Goal: Information Seeking & Learning: Learn about a topic

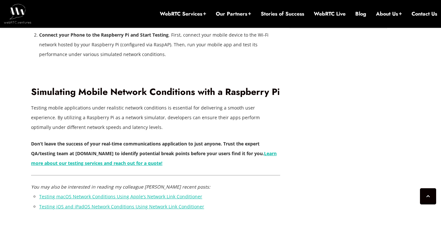
scroll to position [924, 0]
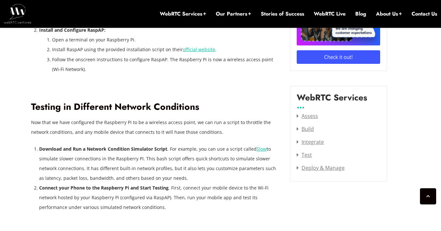
scroll to position [779, 0]
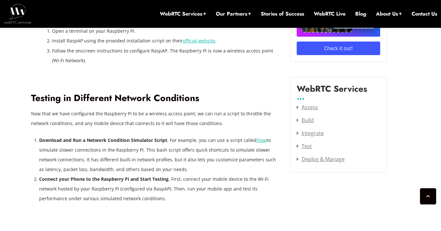
click at [259, 137] on link "Slow" at bounding box center [262, 140] width 10 height 6
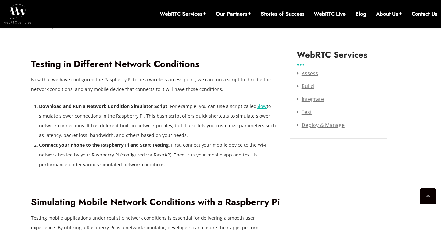
scroll to position [810, 0]
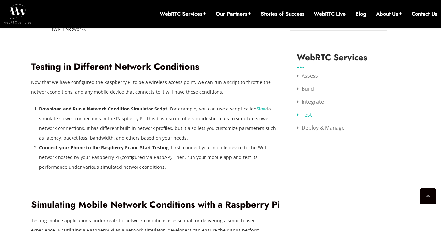
click at [306, 115] on link "Test" at bounding box center [304, 114] width 15 height 7
